Goal: Task Accomplishment & Management: Use online tool/utility

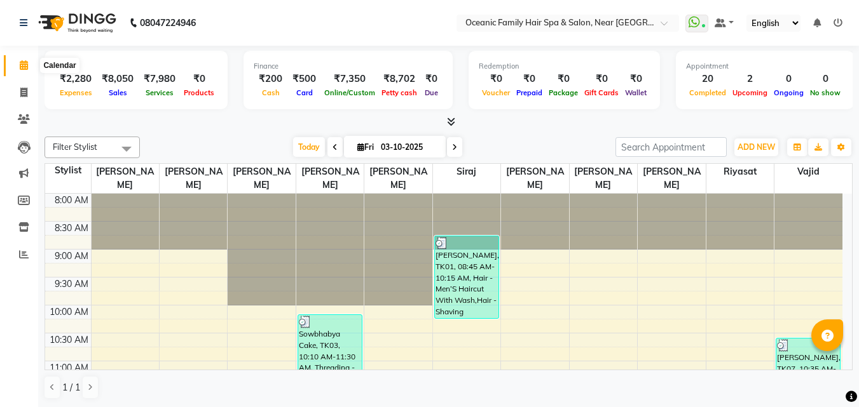
click at [20, 64] on icon at bounding box center [24, 65] width 8 height 10
click at [17, 81] on li "Invoice" at bounding box center [19, 92] width 38 height 27
click at [19, 100] on link "Invoice" at bounding box center [19, 93] width 31 height 21
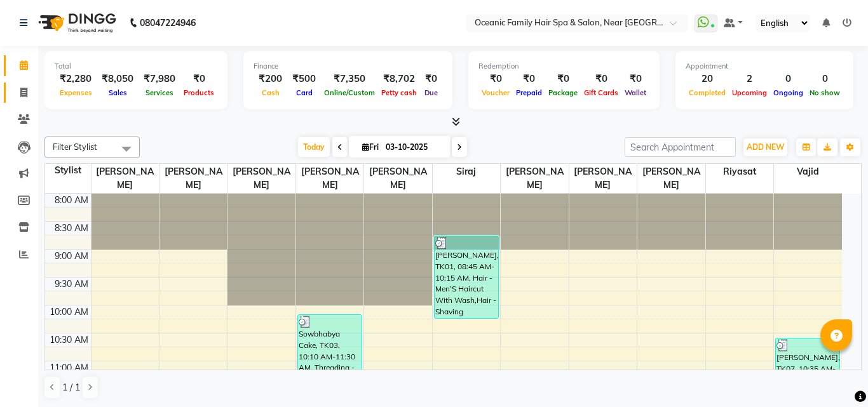
select select "4366"
select select "service"
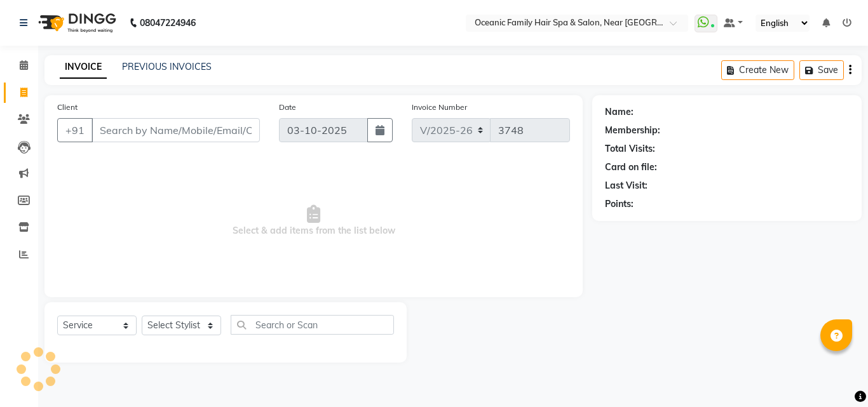
click at [139, 133] on input "Client" at bounding box center [176, 130] width 168 height 24
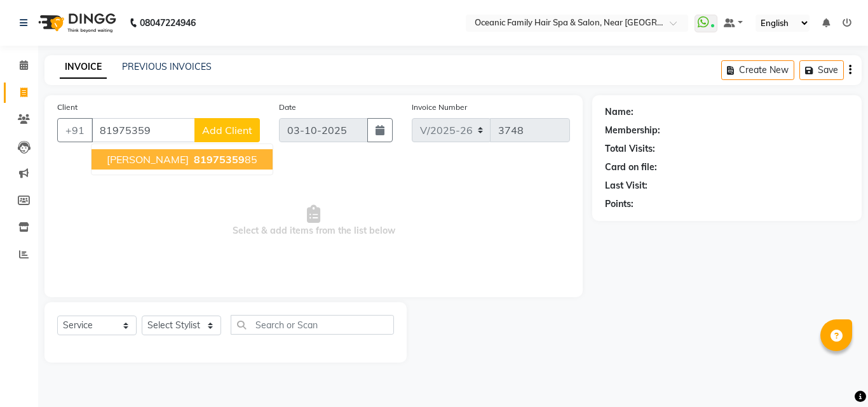
click at [194, 159] on span "81975359" at bounding box center [219, 159] width 51 height 13
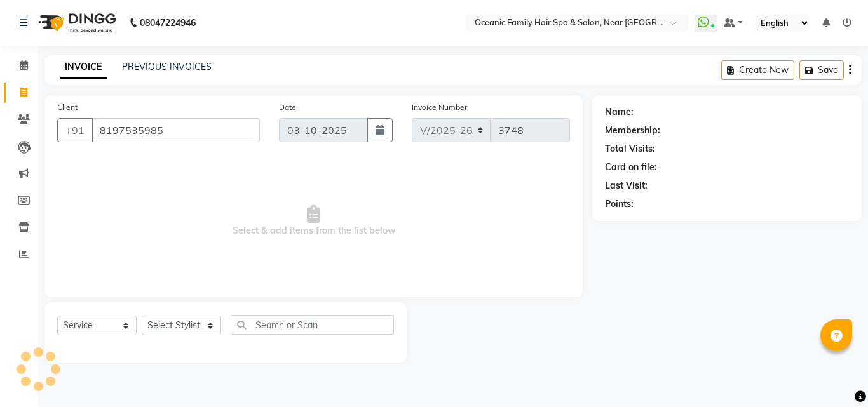
type input "8197535985"
select select "1: Object"
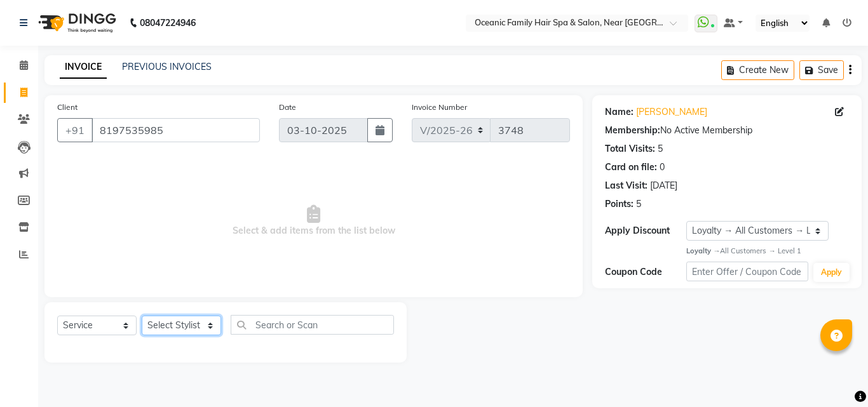
click at [204, 317] on select "Select Stylist [PERSON_NAME] [PERSON_NAME] [PERSON_NAME] Riyasat [PERSON_NAME] …" at bounding box center [181, 326] width 79 height 20
select select "23960"
click at [142, 316] on select "Select Stylist [PERSON_NAME] [PERSON_NAME] [PERSON_NAME] Riyasat [PERSON_NAME] …" at bounding box center [181, 326] width 79 height 20
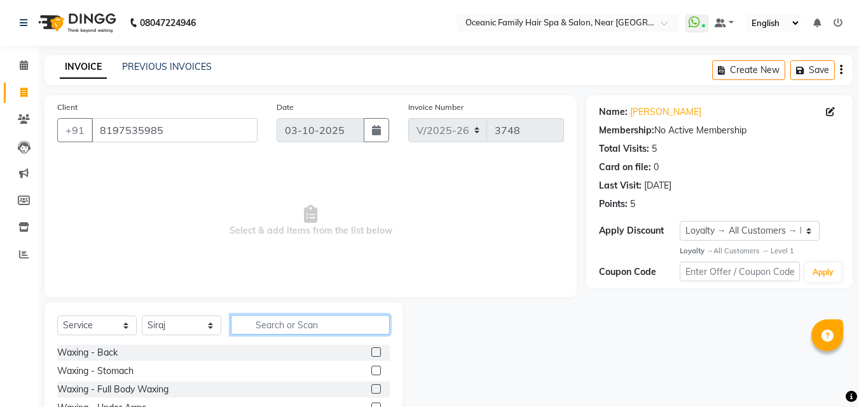
click at [289, 334] on input "text" at bounding box center [310, 325] width 159 height 20
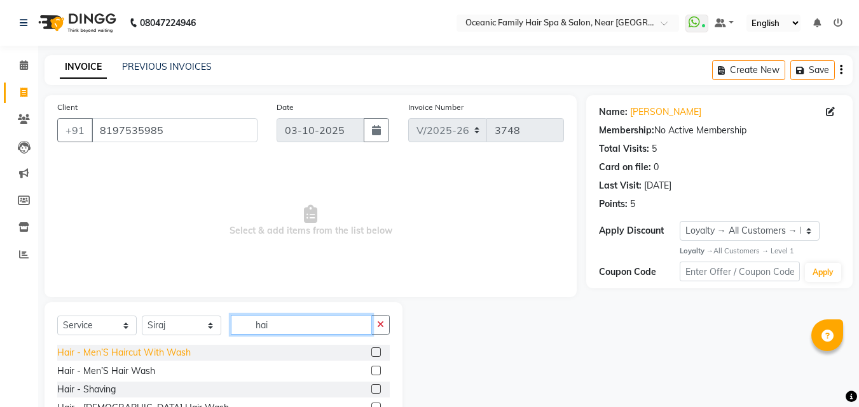
type input "hai"
click at [100, 353] on div "Hair - Men’S Haircut With Wash" at bounding box center [123, 352] width 133 height 13
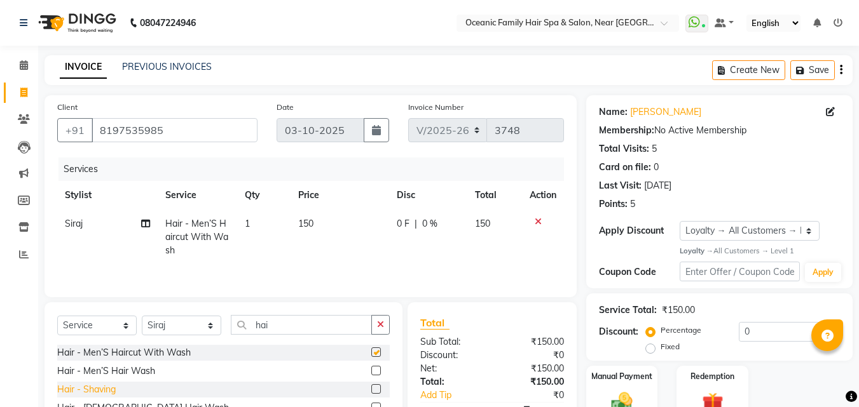
checkbox input "false"
click at [97, 388] on div "Hair - Shaving" at bounding box center [86, 389] width 58 height 13
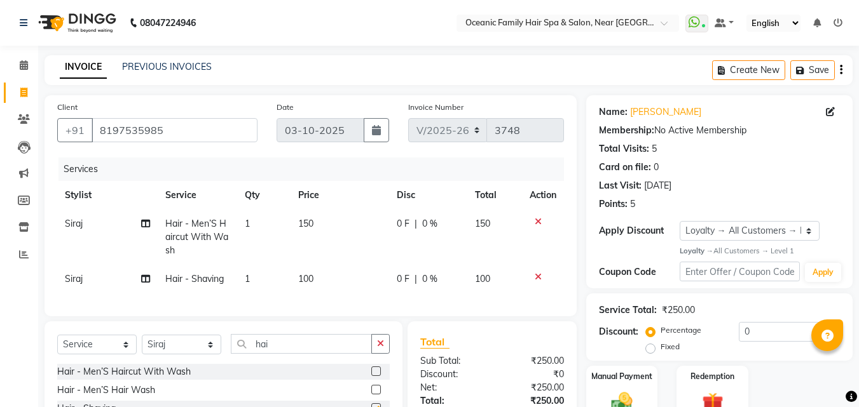
checkbox input "false"
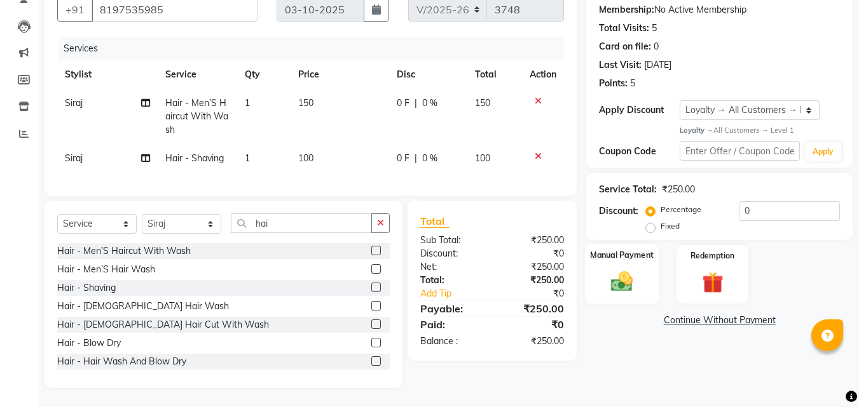
drag, startPoint x: 639, startPoint y: 247, endPoint x: 650, endPoint y: 246, distance: 11.5
click at [639, 250] on label "Manual Payment" at bounding box center [622, 256] width 64 height 12
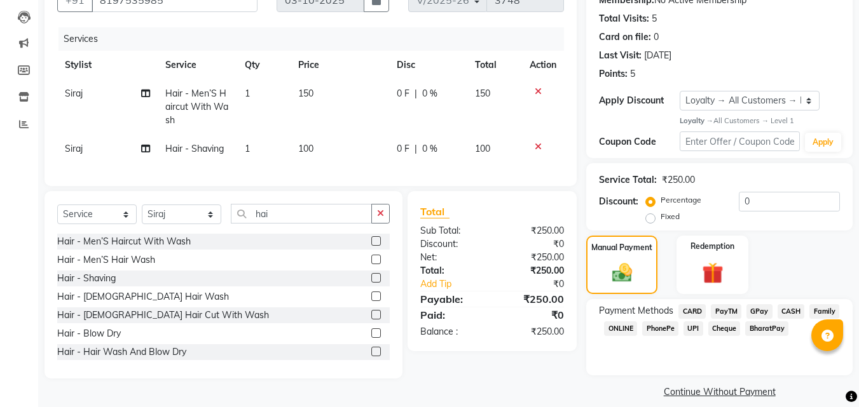
click at [725, 308] on span "PayTM" at bounding box center [726, 311] width 31 height 15
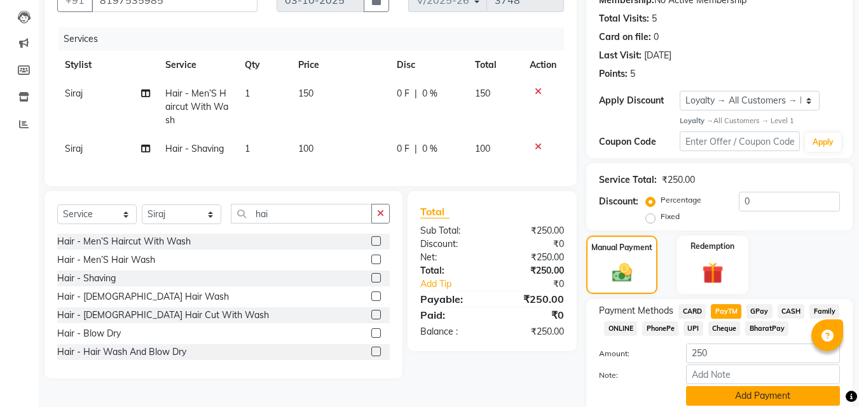
scroll to position [179, 0]
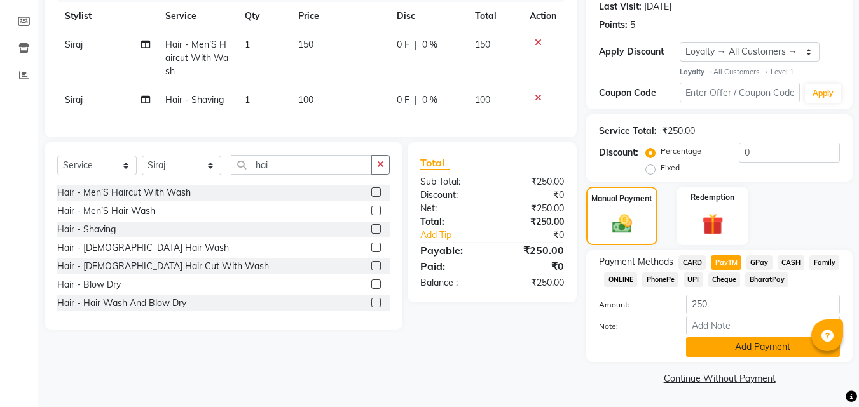
click at [761, 351] on button "Add Payment" at bounding box center [763, 347] width 154 height 20
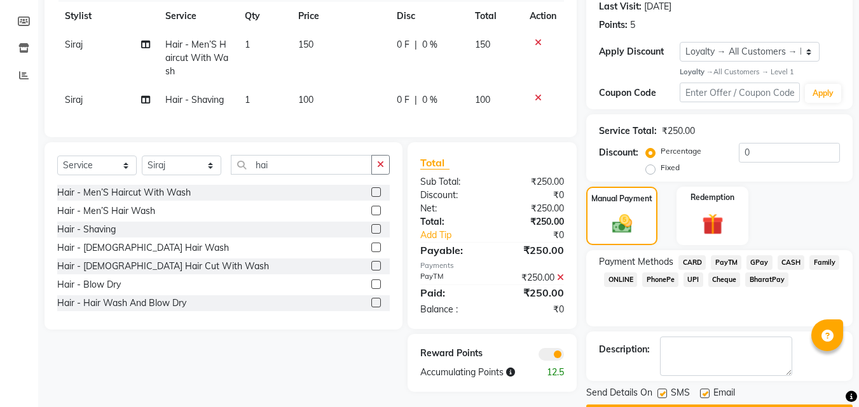
scroll to position [215, 0]
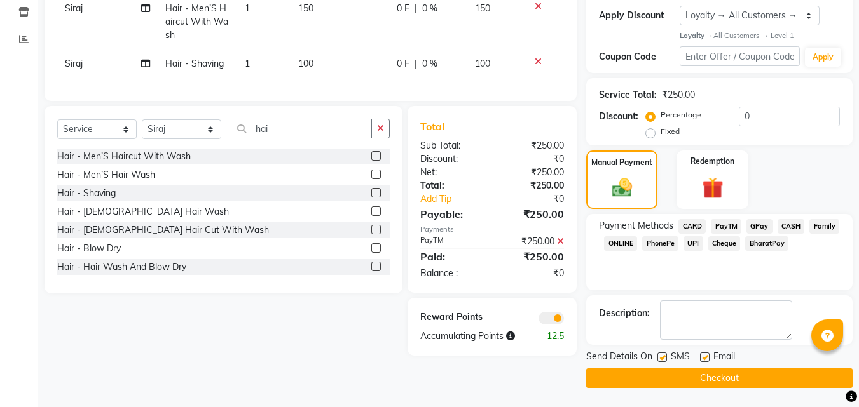
click at [760, 379] on button "Checkout" at bounding box center [719, 379] width 266 height 20
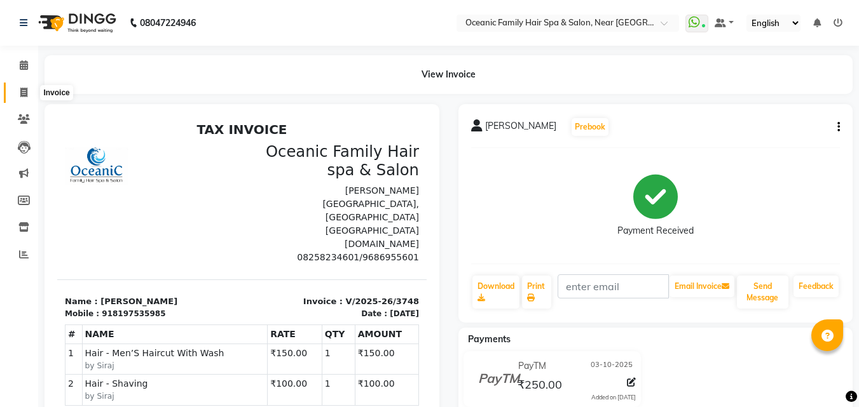
click at [20, 93] on icon at bounding box center [23, 93] width 7 height 10
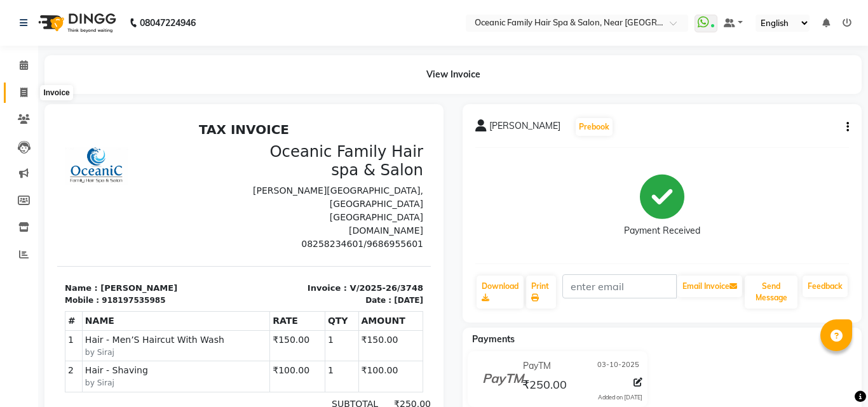
select select "4366"
select select "service"
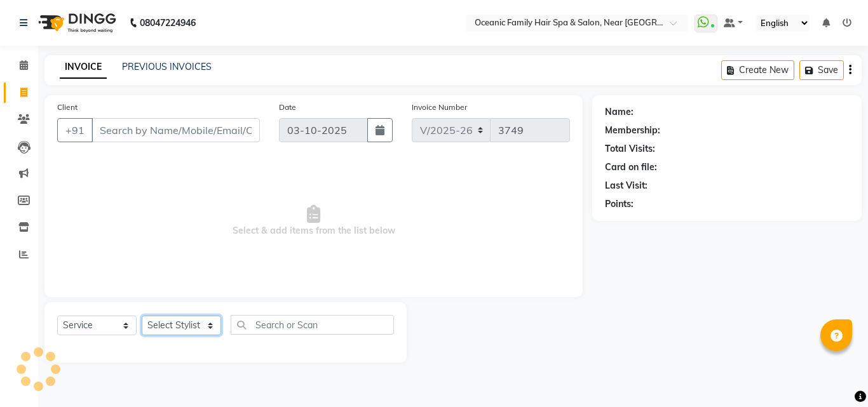
click at [175, 325] on select "Select Stylist" at bounding box center [181, 326] width 79 height 20
select select "89184"
click at [142, 316] on select "Select Stylist [PERSON_NAME] [PERSON_NAME] [PERSON_NAME] Riyasat [PERSON_NAME] …" at bounding box center [181, 326] width 79 height 20
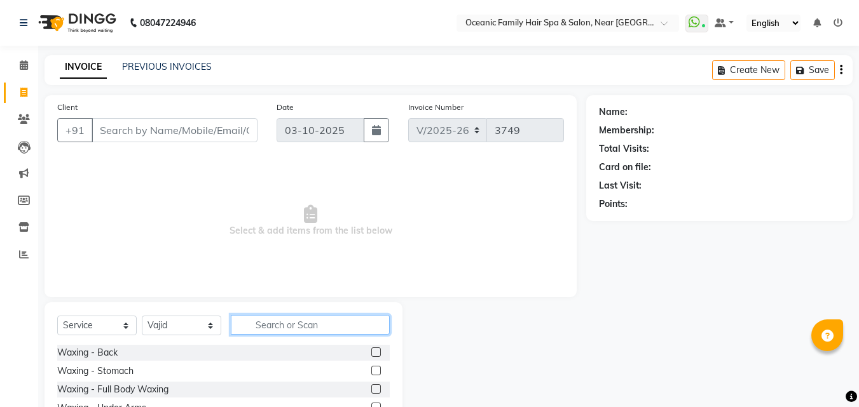
click at [304, 330] on input "text" at bounding box center [310, 325] width 159 height 20
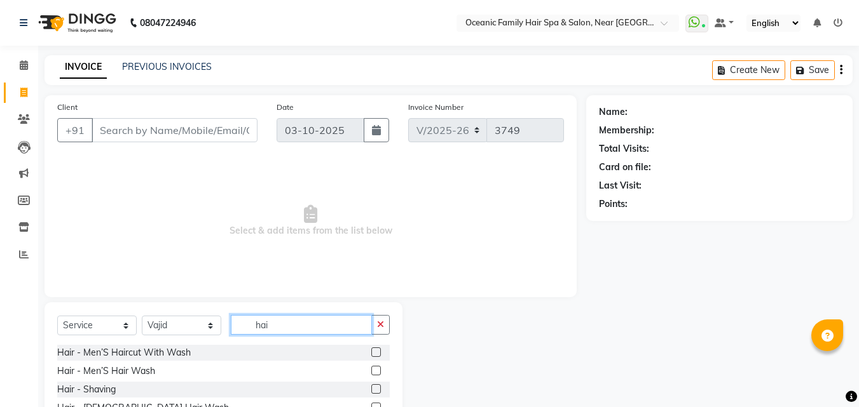
type input "hai"
click at [371, 353] on label at bounding box center [376, 353] width 10 height 10
click at [371, 353] on input "checkbox" at bounding box center [375, 353] width 8 height 8
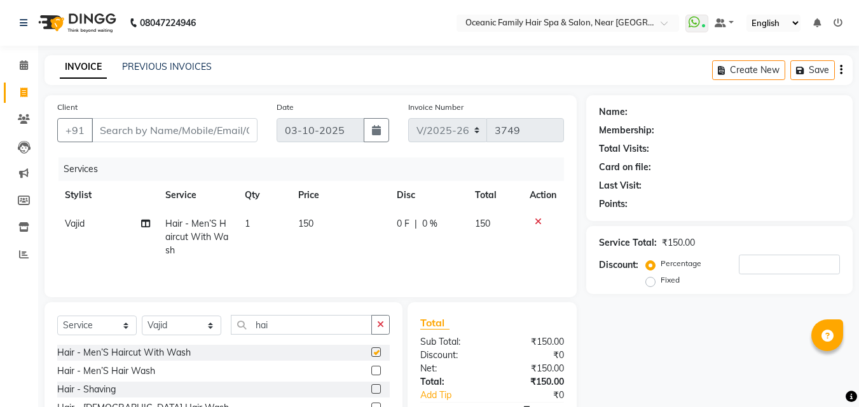
checkbox input "false"
click at [173, 134] on input "Client" at bounding box center [175, 130] width 166 height 24
type input "7"
type input "0"
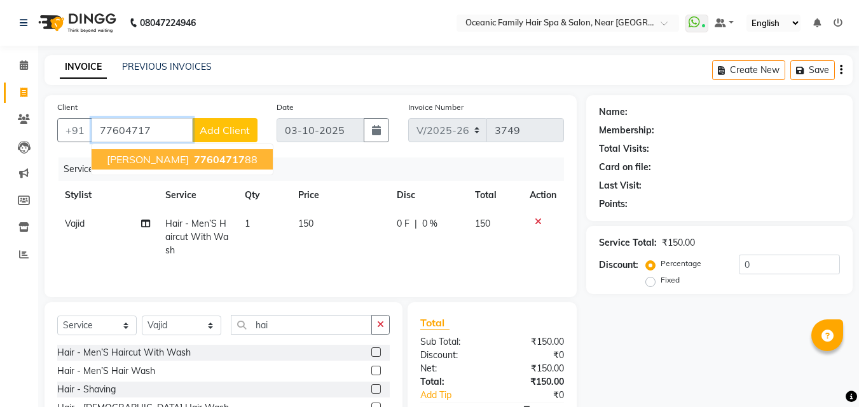
click at [205, 158] on ngb-highlight "77604717 88" at bounding box center [224, 159] width 66 height 13
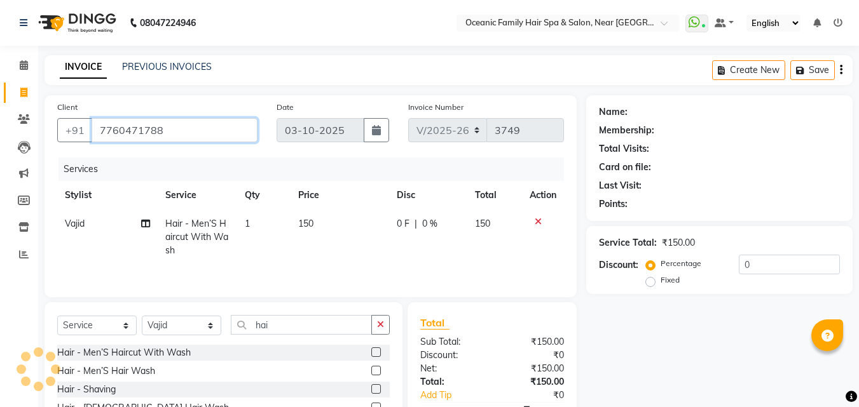
type input "7760471788"
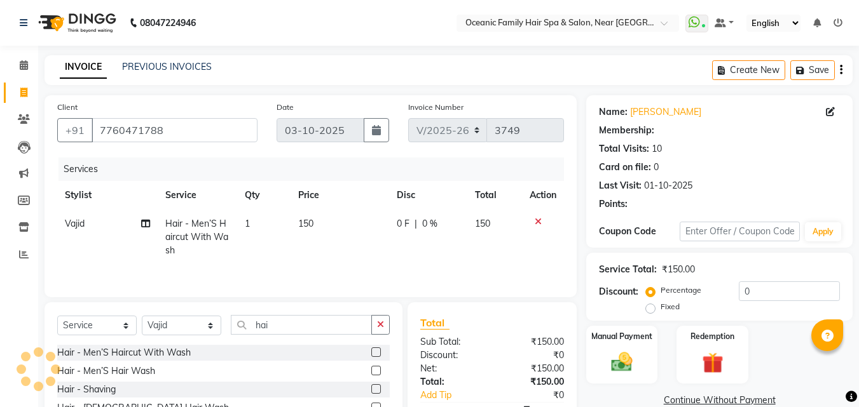
select select "1: Object"
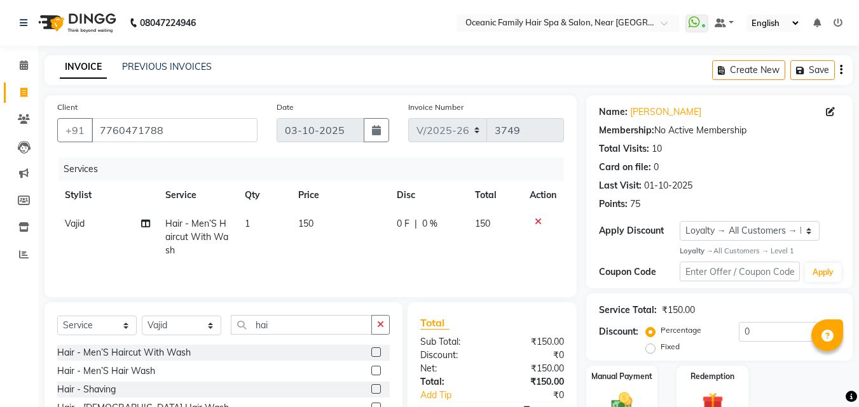
scroll to position [102, 0]
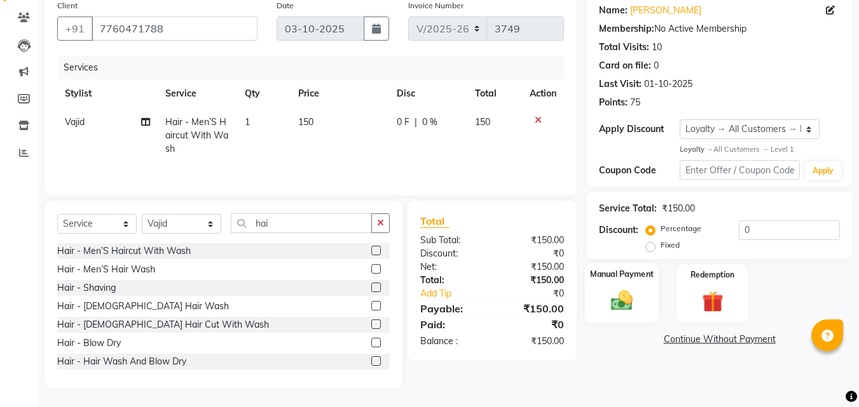
click at [616, 298] on img at bounding box center [622, 301] width 36 height 25
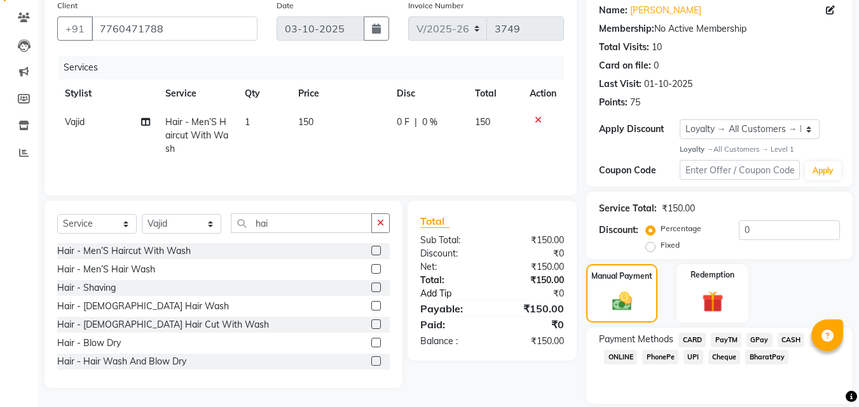
click at [429, 287] on link "Add Tip" at bounding box center [458, 293] width 95 height 13
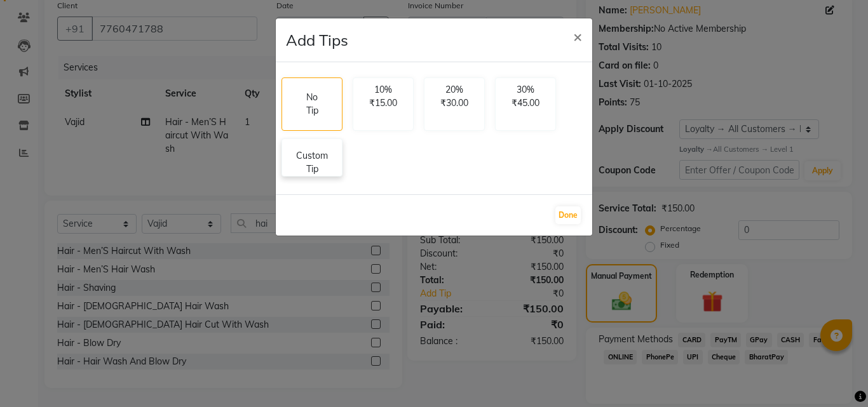
click at [334, 163] on p "Custom Tip" at bounding box center [312, 162] width 44 height 27
select select "89184"
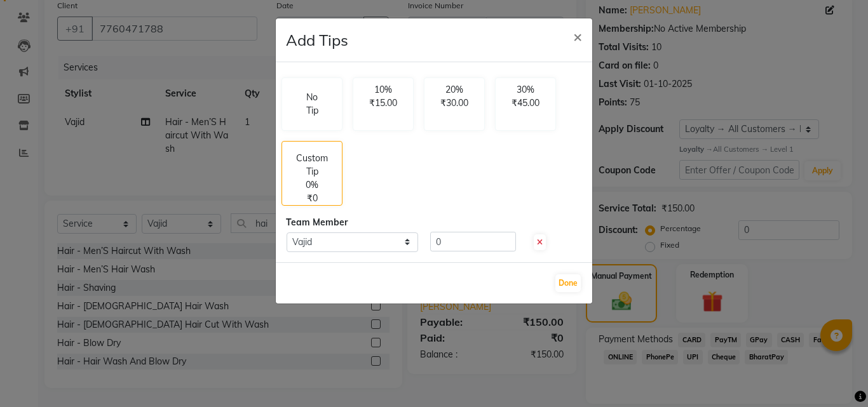
click at [453, 253] on div "No Tip 10% ₹15.00 20% ₹30.00 30% ₹45.00 Custom Tip 0% ₹0 Team Member Select [PE…" at bounding box center [434, 162] width 316 height 200
click at [456, 248] on input "0" at bounding box center [473, 242] width 86 height 20
type input "20"
click at [576, 283] on button "Done" at bounding box center [567, 284] width 25 height 18
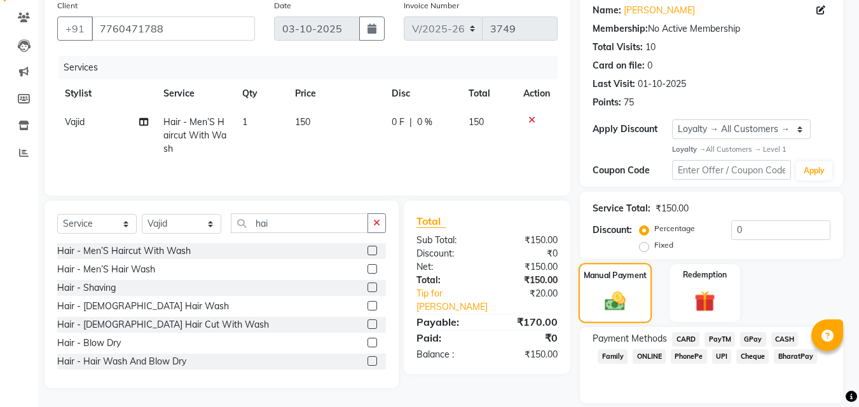
click at [632, 308] on img at bounding box center [615, 302] width 33 height 24
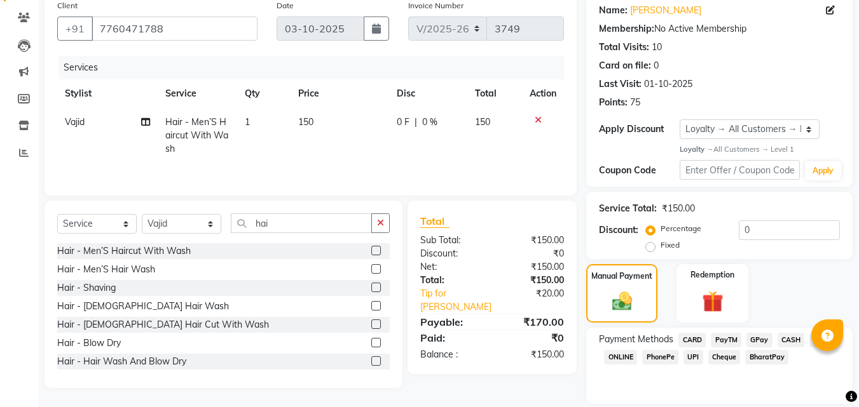
click at [720, 341] on span "PayTM" at bounding box center [726, 340] width 31 height 15
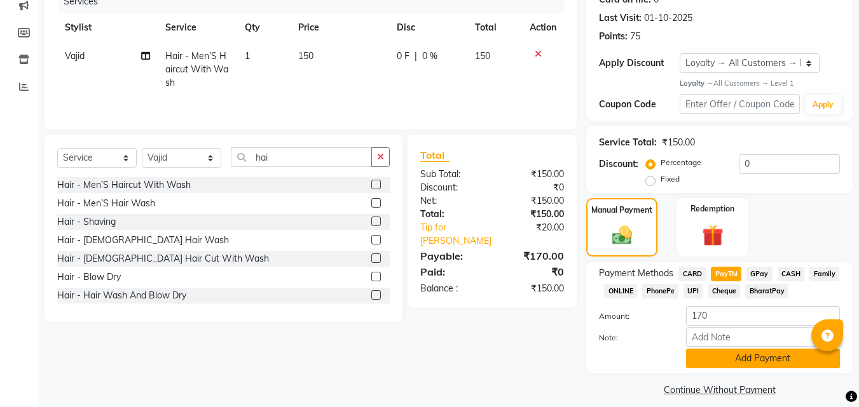
click at [731, 351] on button "Add Payment" at bounding box center [763, 359] width 154 height 20
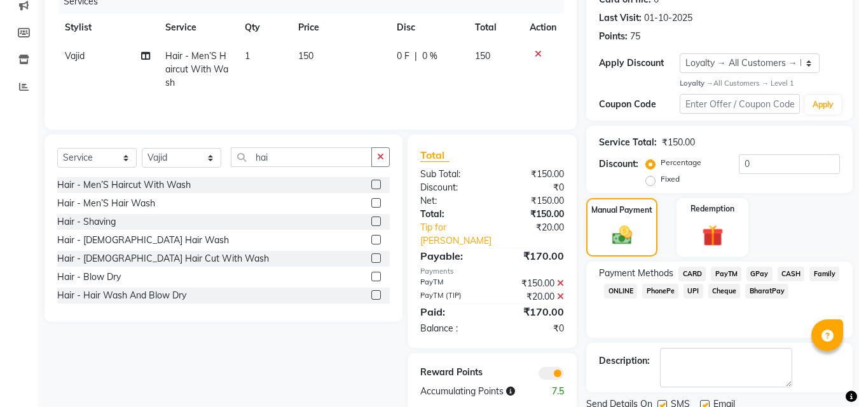
scroll to position [215, 0]
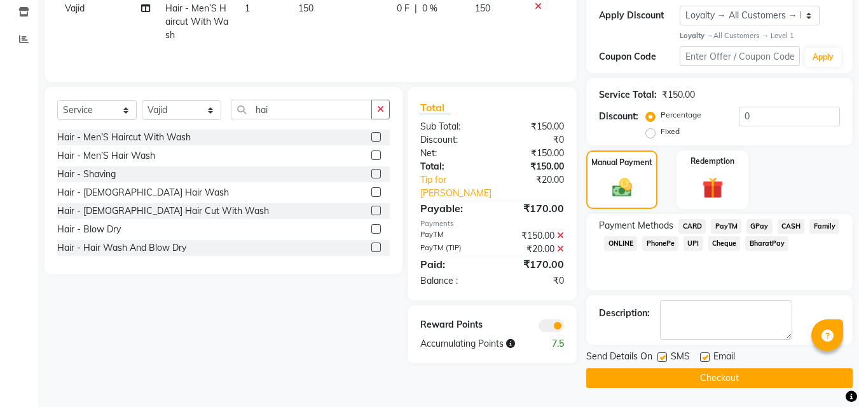
click at [730, 379] on button "Checkout" at bounding box center [719, 379] width 266 height 20
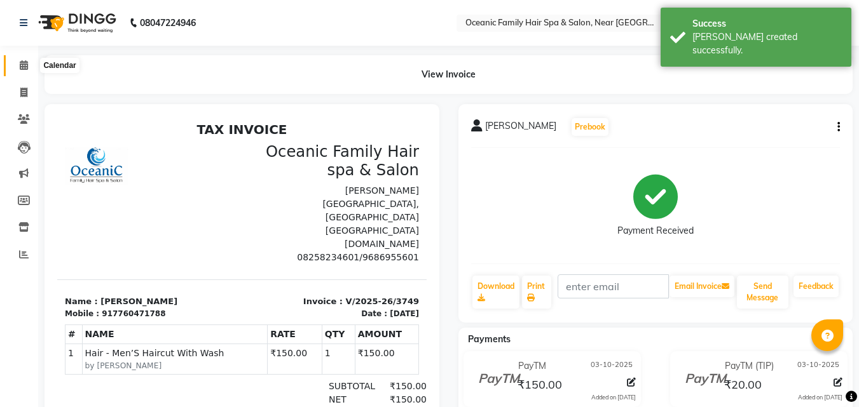
click at [22, 65] on icon at bounding box center [24, 65] width 8 height 10
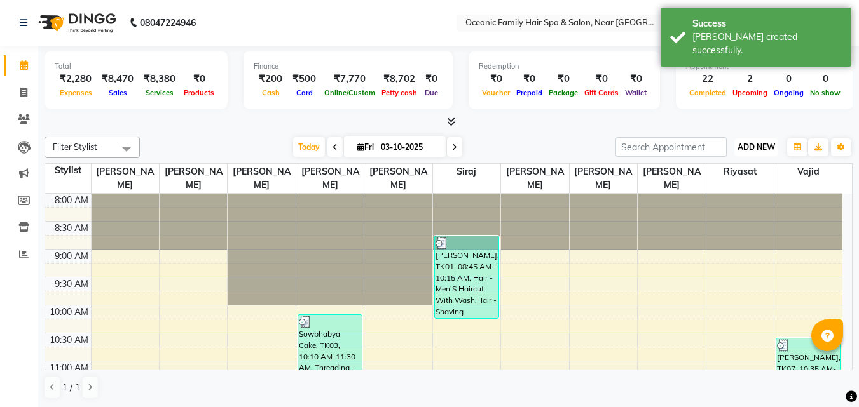
click at [750, 147] on span "ADD NEW" at bounding box center [755, 147] width 37 height 10
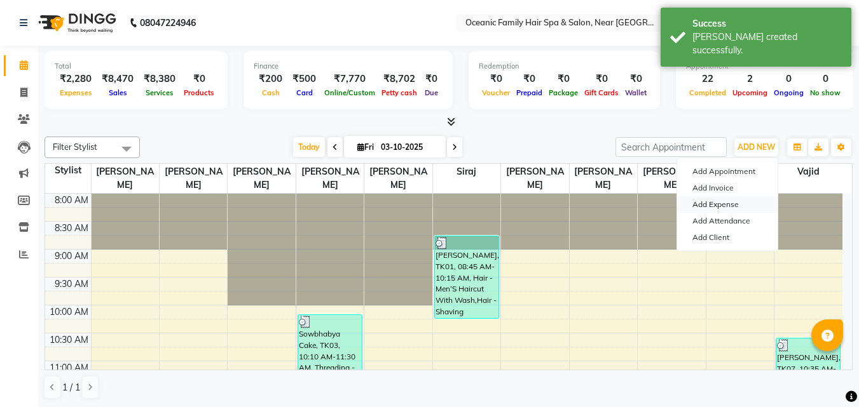
click at [711, 204] on link "Add Expense" at bounding box center [727, 204] width 100 height 17
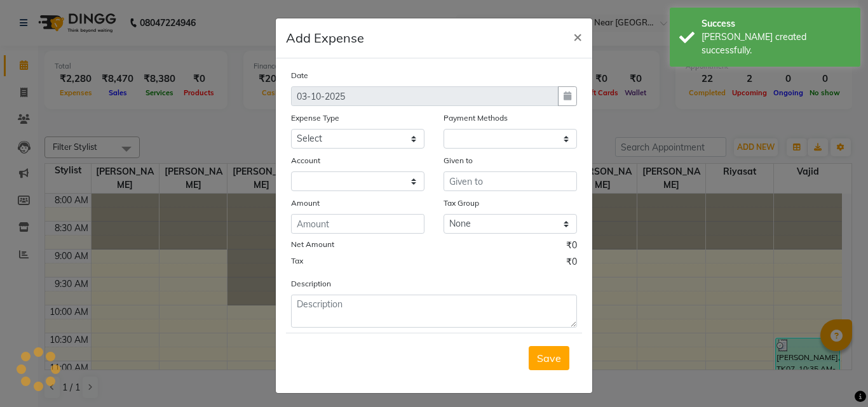
select select "1"
select select "3172"
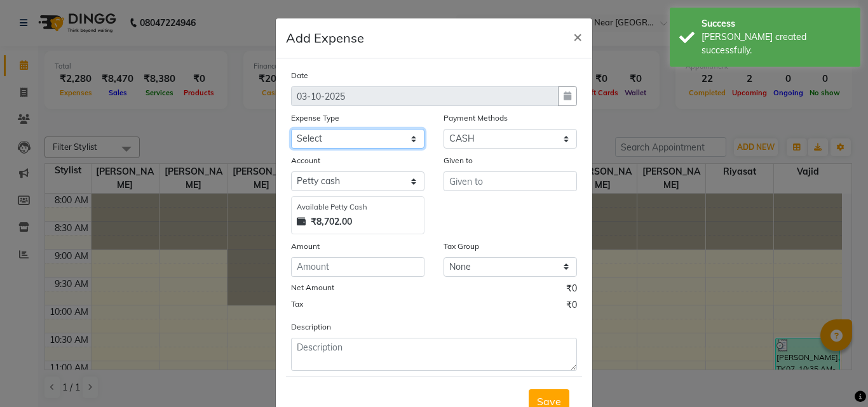
click at [323, 137] on select "Select [PERSON_NAME] [PERSON_NAME] [PERSON_NAME] Bank charges Cash transfer to …" at bounding box center [357, 139] width 133 height 20
select select "5558"
click at [291, 129] on select "Select [PERSON_NAME] [PERSON_NAME] [PERSON_NAME] Bank charges Cash transfer to …" at bounding box center [357, 139] width 133 height 20
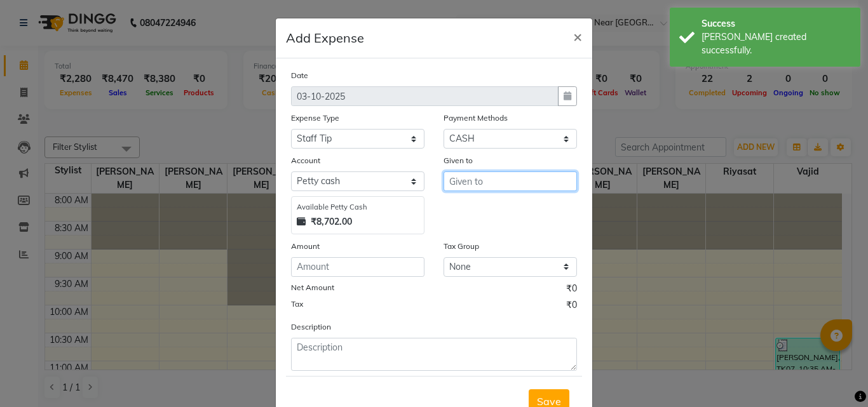
drag, startPoint x: 470, startPoint y: 188, endPoint x: 472, endPoint y: 179, distance: 9.7
click at [470, 187] on input "text" at bounding box center [510, 182] width 133 height 20
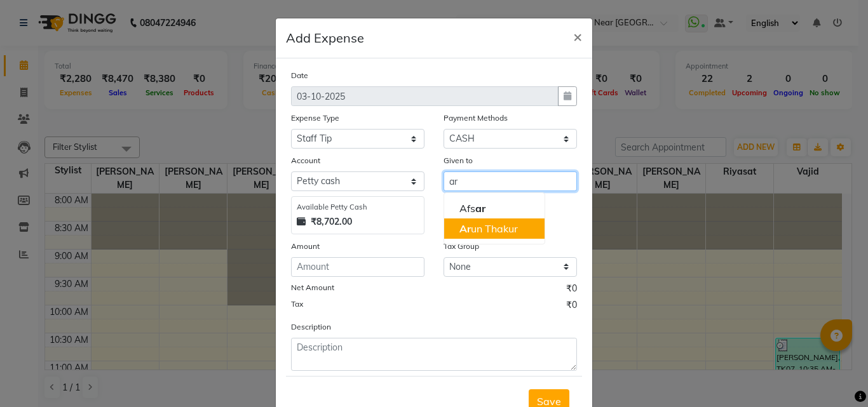
click at [499, 231] on ngb-highlight "Ar un Thakur" at bounding box center [488, 228] width 58 height 13
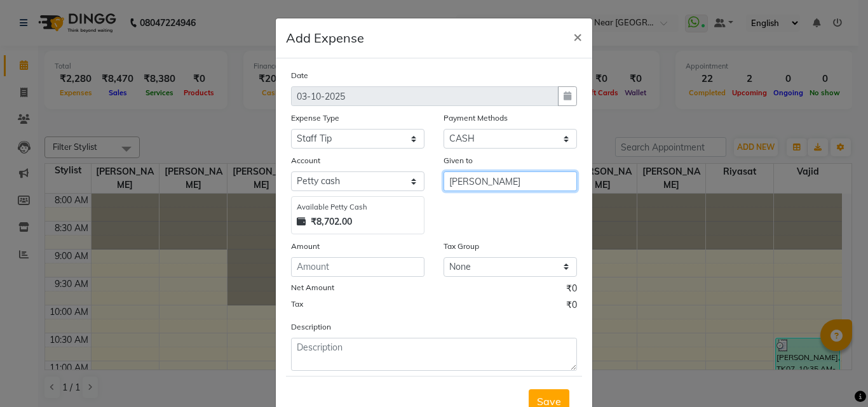
type input "[PERSON_NAME]"
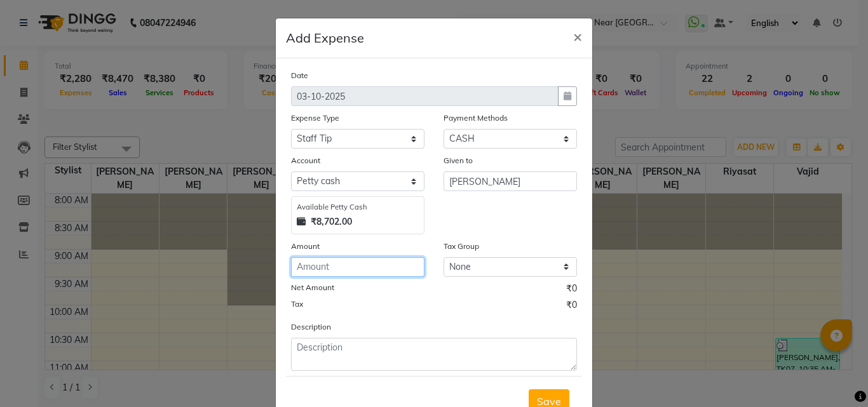
click at [336, 276] on input "number" at bounding box center [357, 267] width 133 height 20
type input "3"
type input "20"
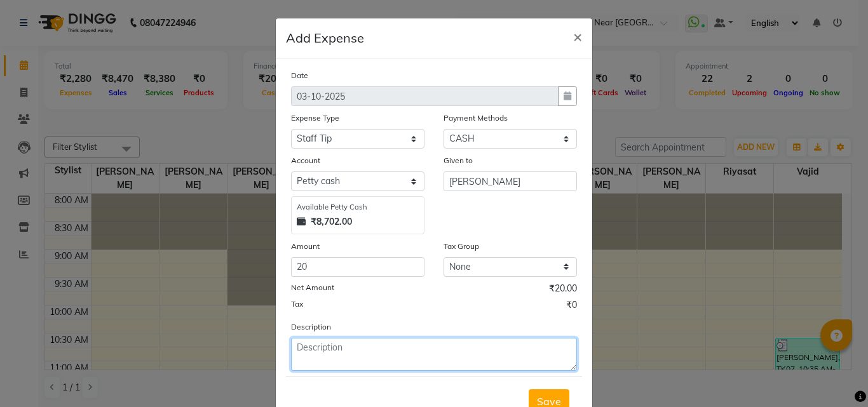
click at [346, 355] on textarea at bounding box center [434, 354] width 286 height 33
type textarea "Vajid"
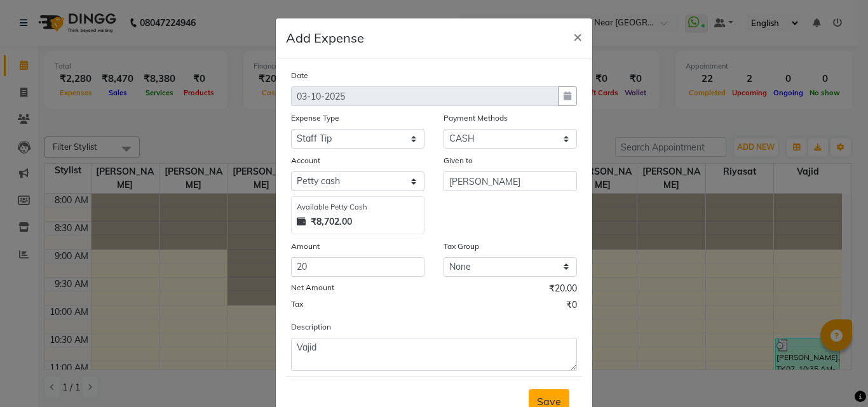
click at [537, 400] on span "Save" at bounding box center [549, 401] width 24 height 13
